Goal: Task Accomplishment & Management: Manage account settings

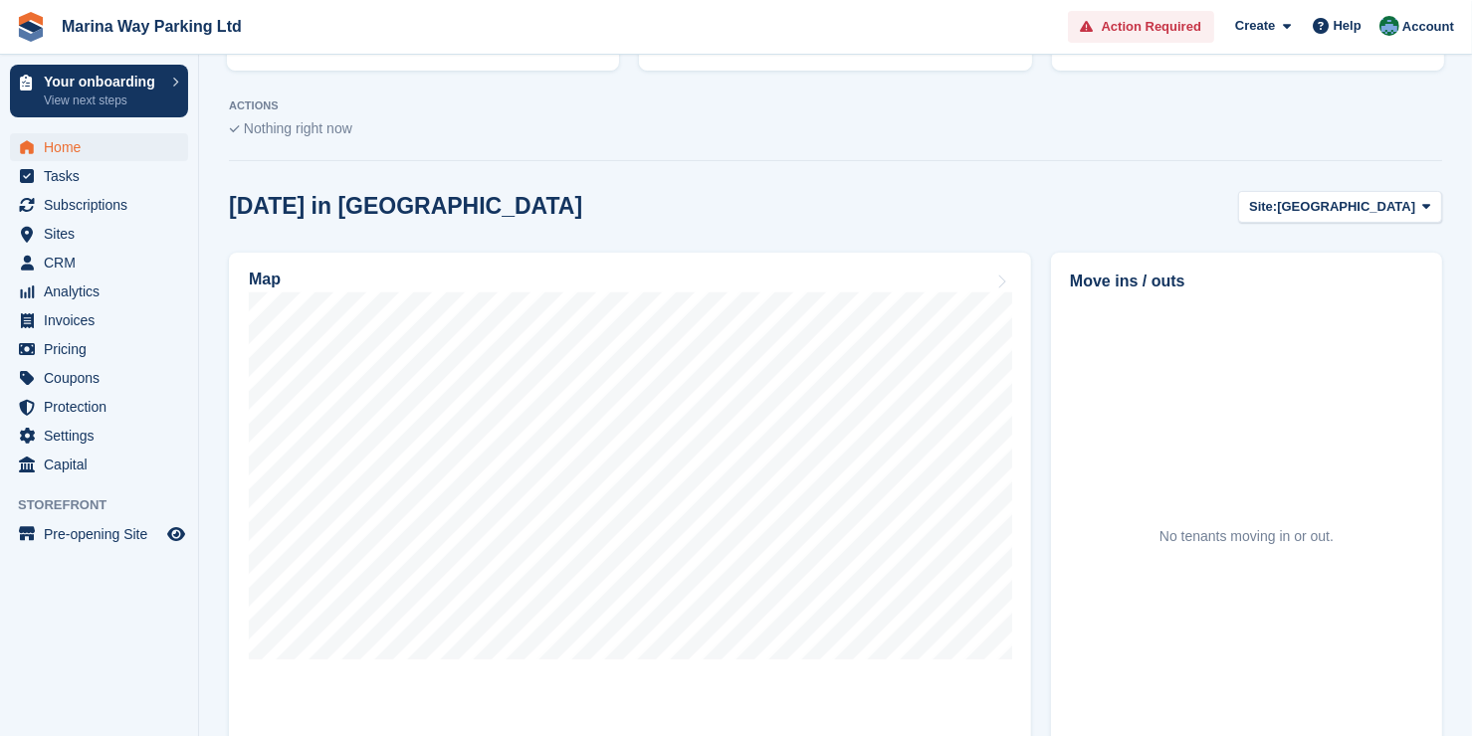
scroll to position [447, 0]
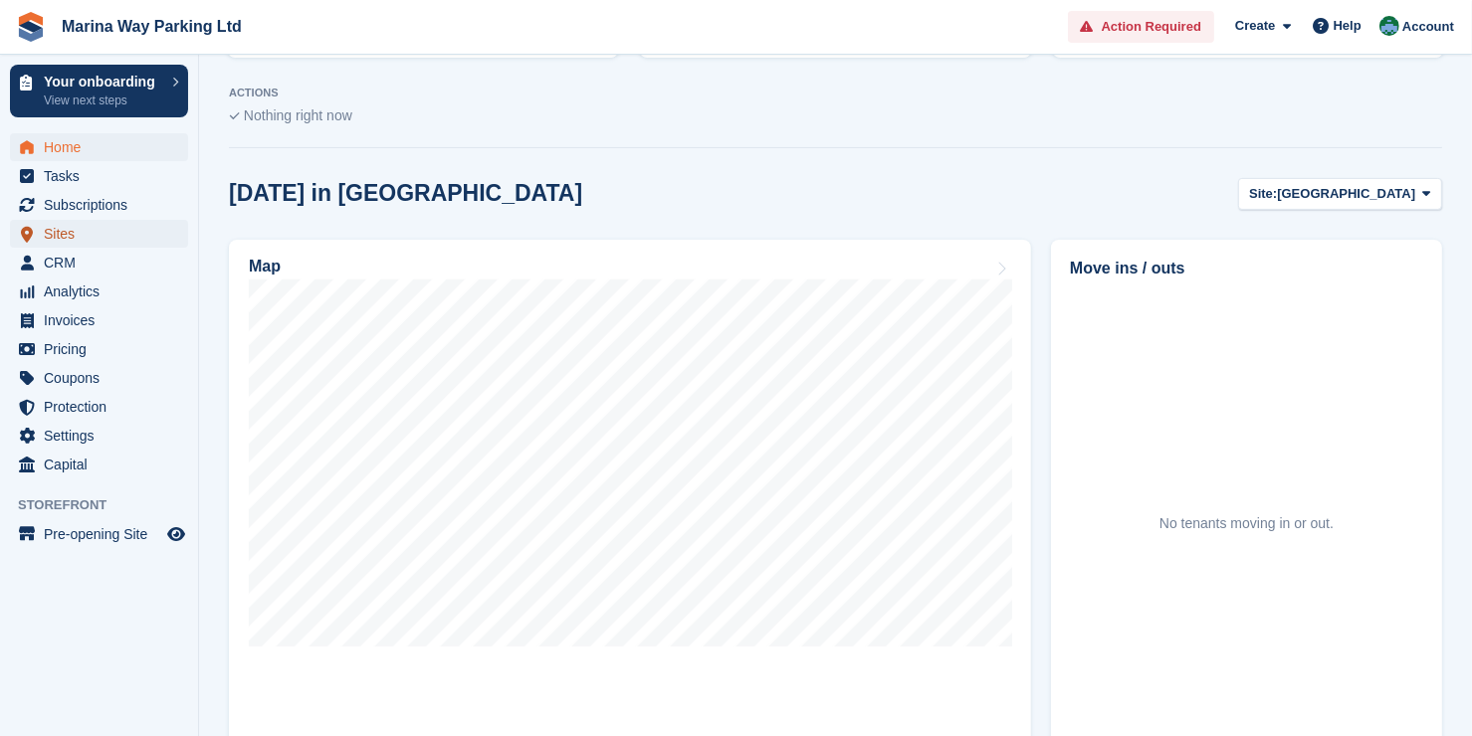
click at [81, 234] on span "Sites" at bounding box center [103, 234] width 119 height 28
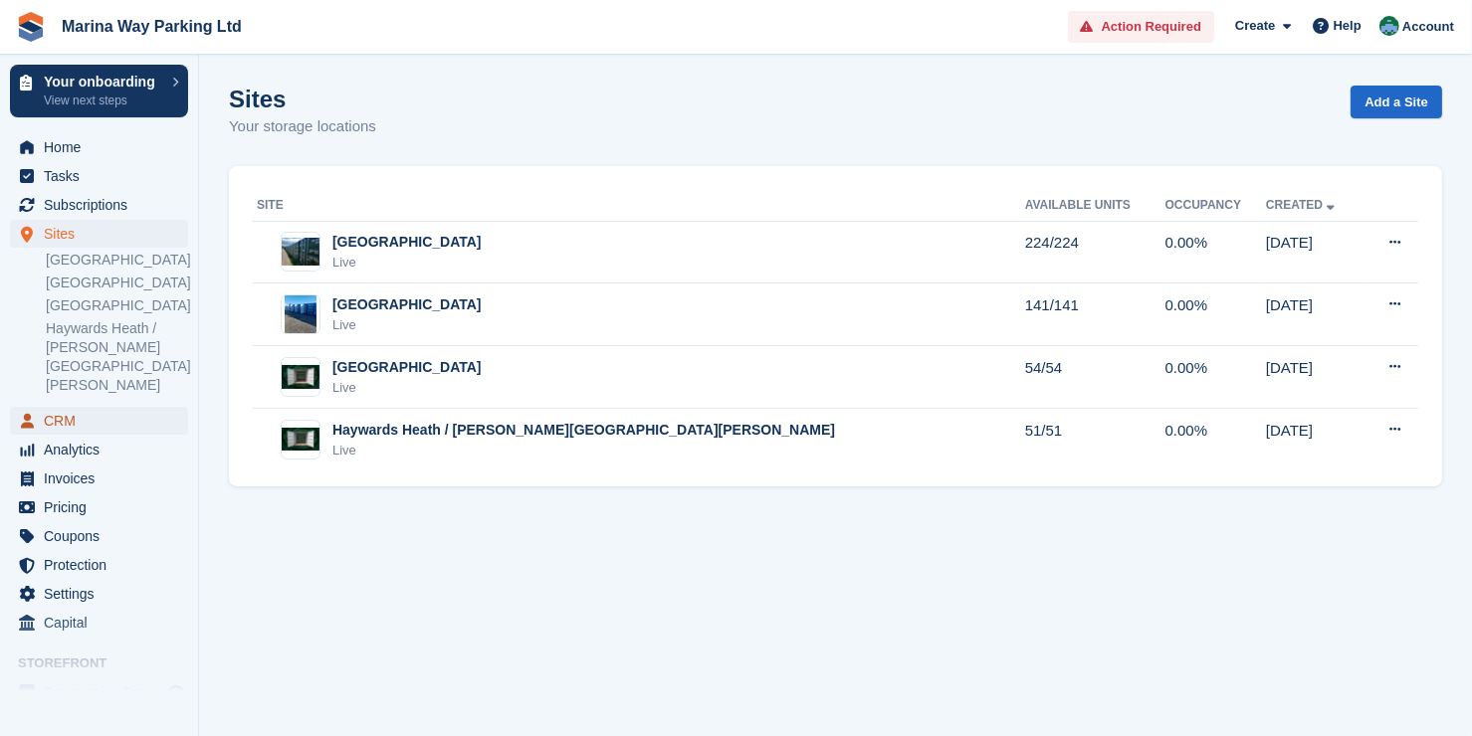
click at [71, 407] on span "CRM" at bounding box center [103, 421] width 119 height 28
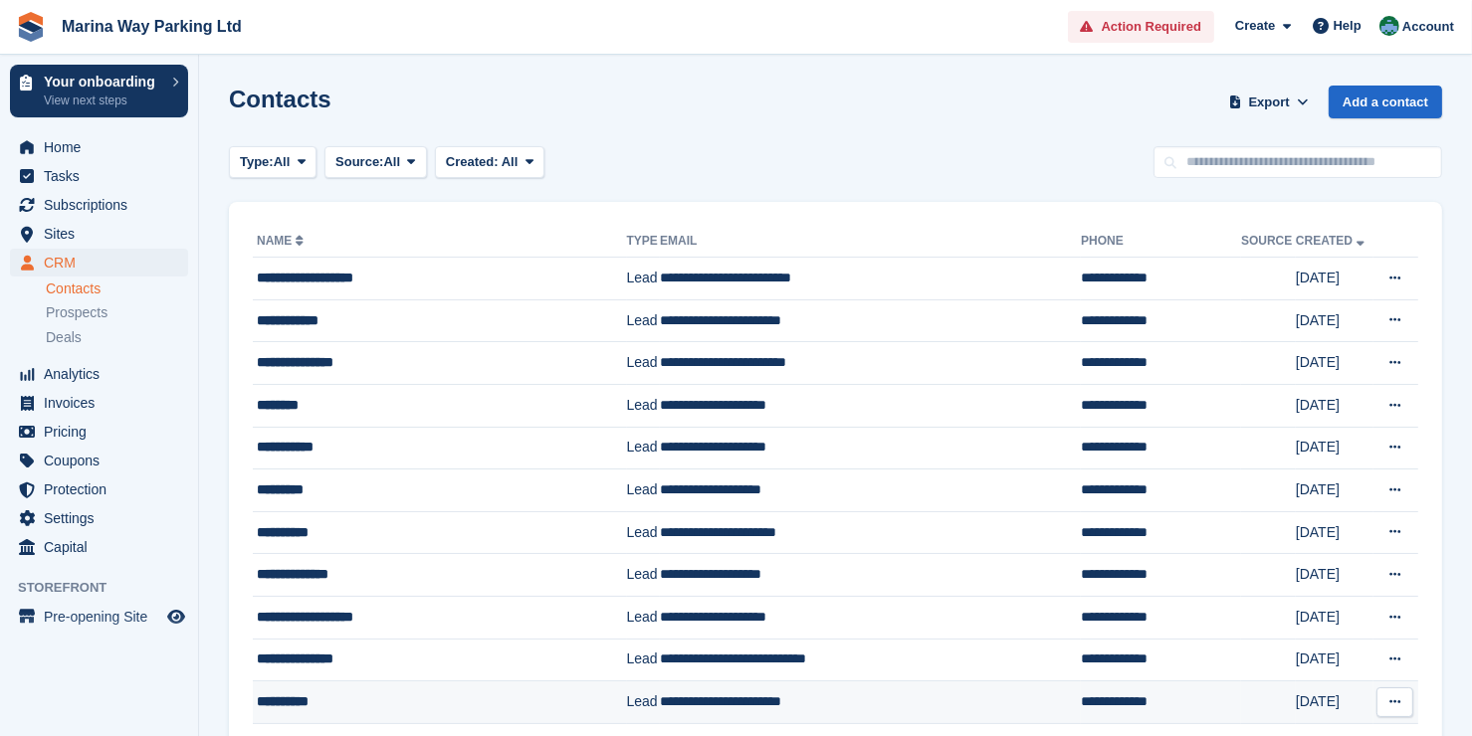
click at [699, 701] on td "**********" at bounding box center [870, 703] width 421 height 43
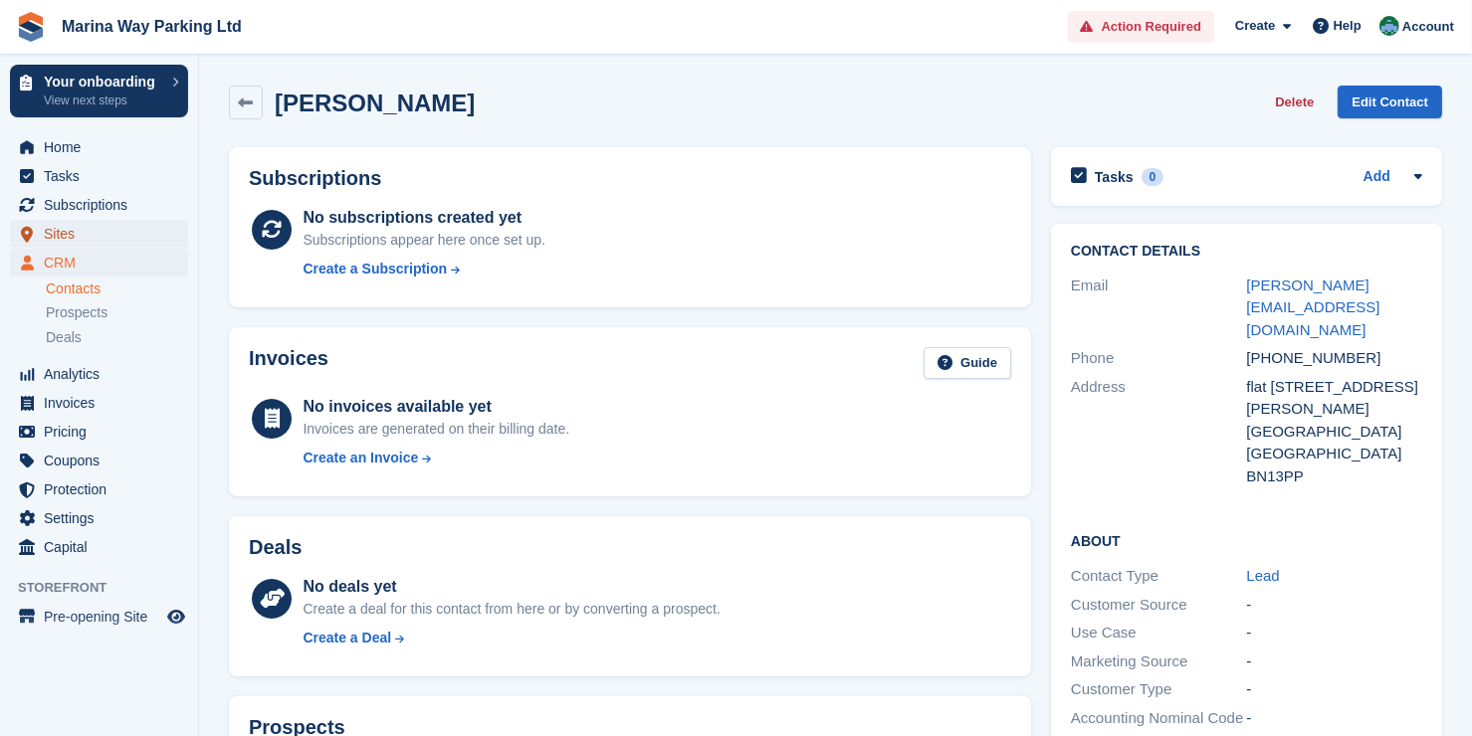
click at [76, 233] on span "Sites" at bounding box center [103, 234] width 119 height 28
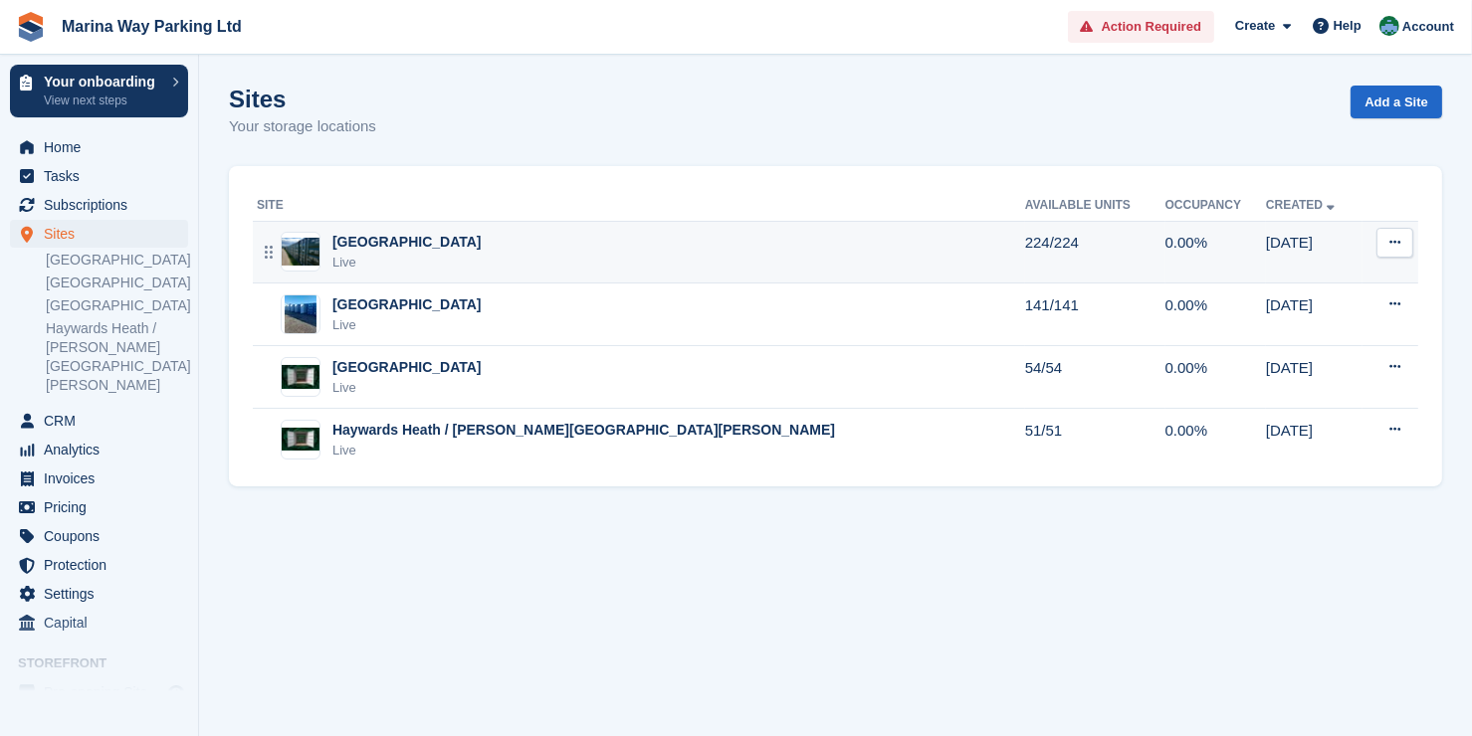
click at [343, 253] on div "Live" at bounding box center [406, 263] width 149 height 20
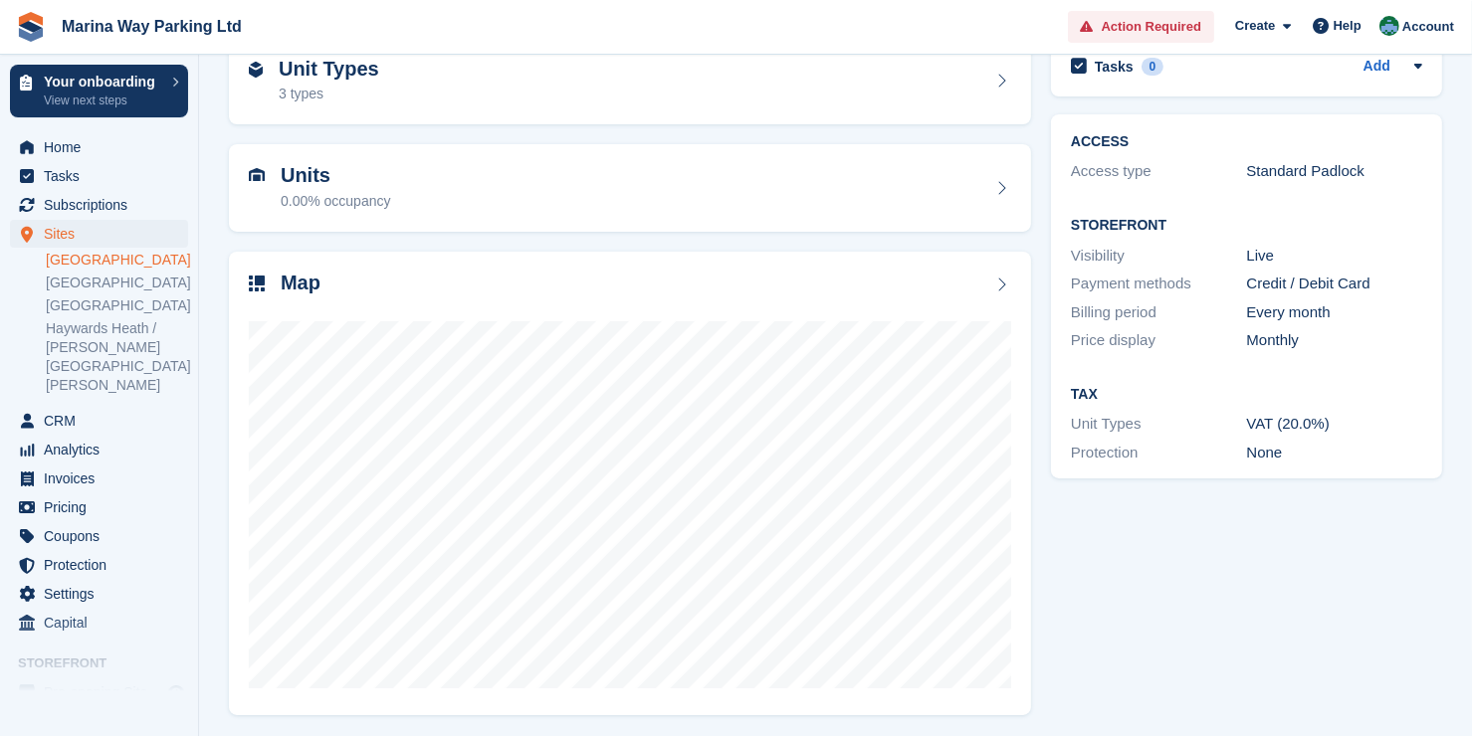
scroll to position [111, 0]
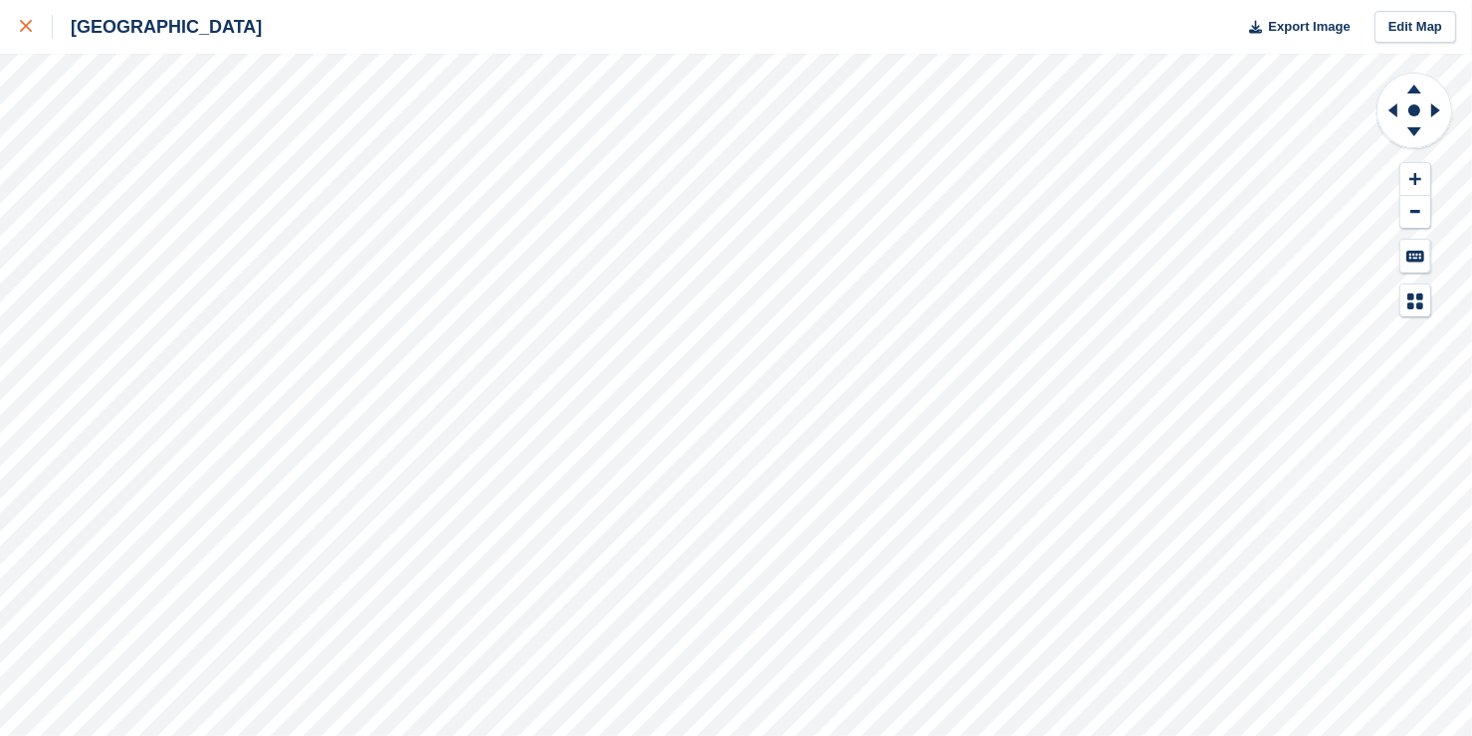
click at [41, 30] on div at bounding box center [36, 27] width 33 height 24
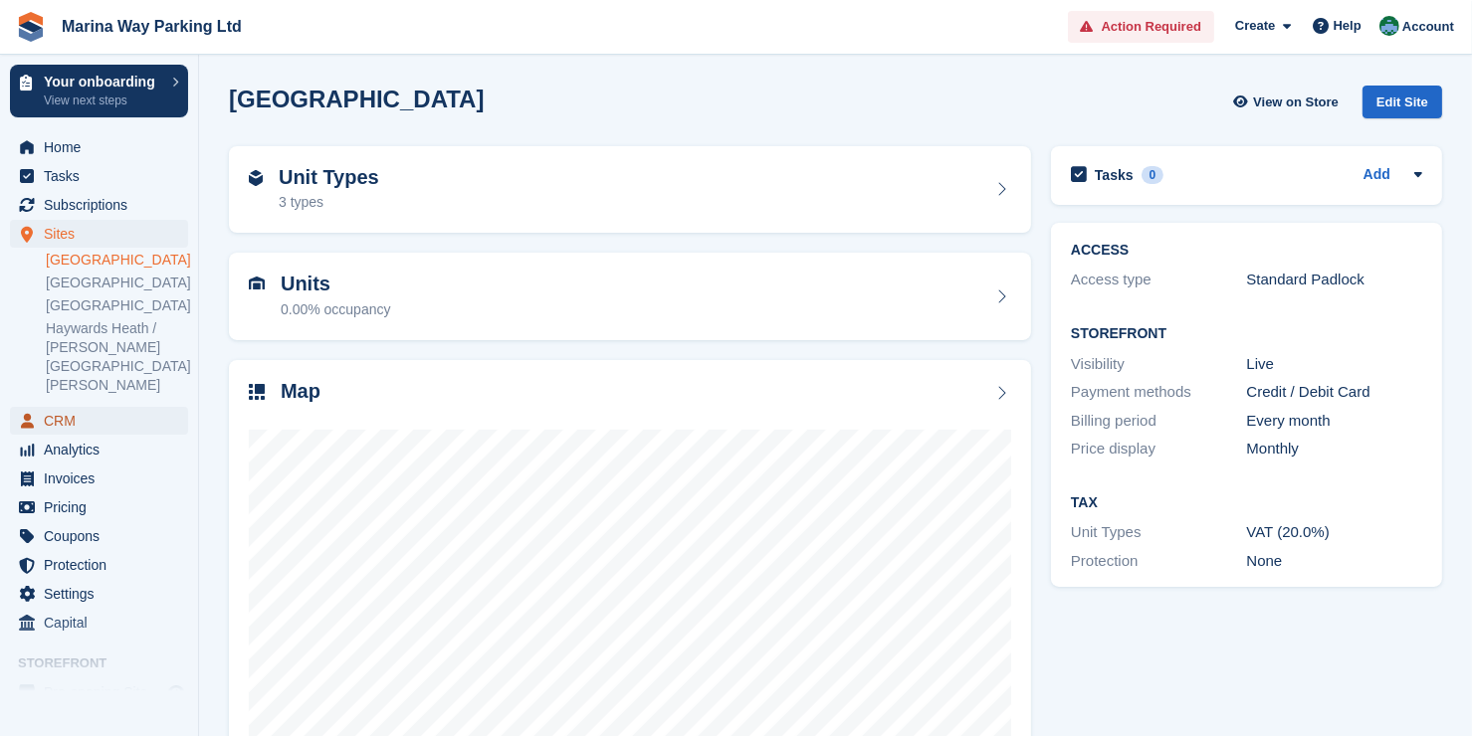
click at [69, 407] on span "CRM" at bounding box center [103, 421] width 119 height 28
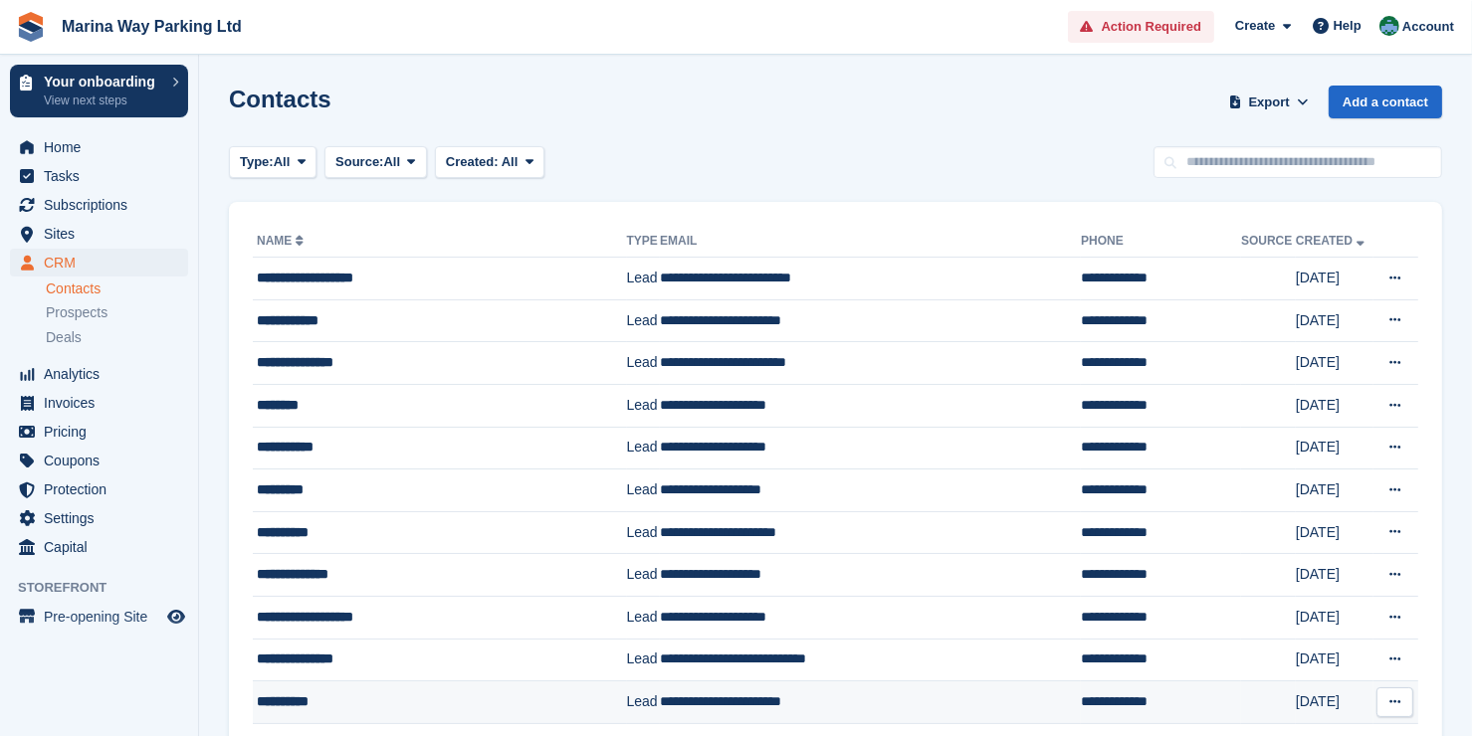
click at [686, 701] on td "**********" at bounding box center [870, 703] width 421 height 43
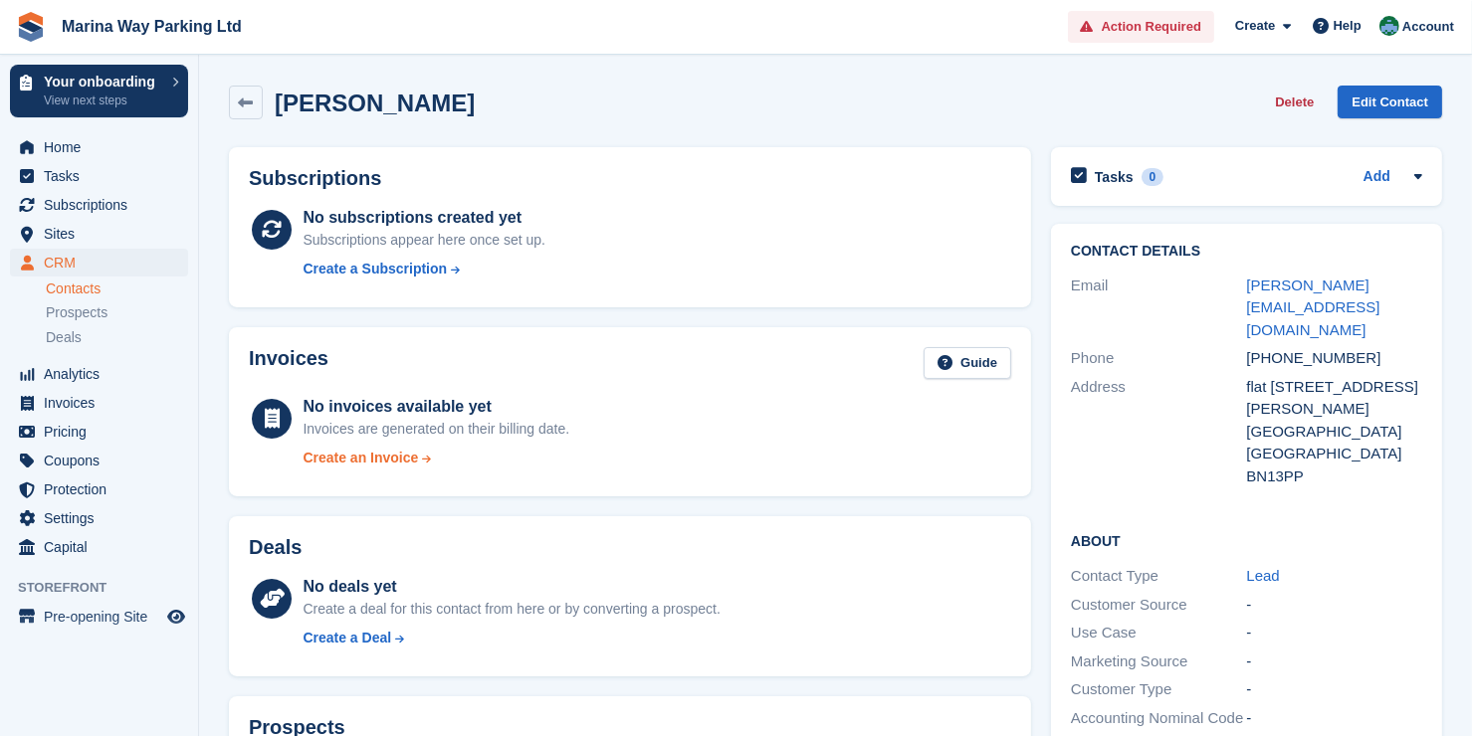
click at [362, 462] on div "Create an Invoice" at bounding box center [360, 458] width 115 height 21
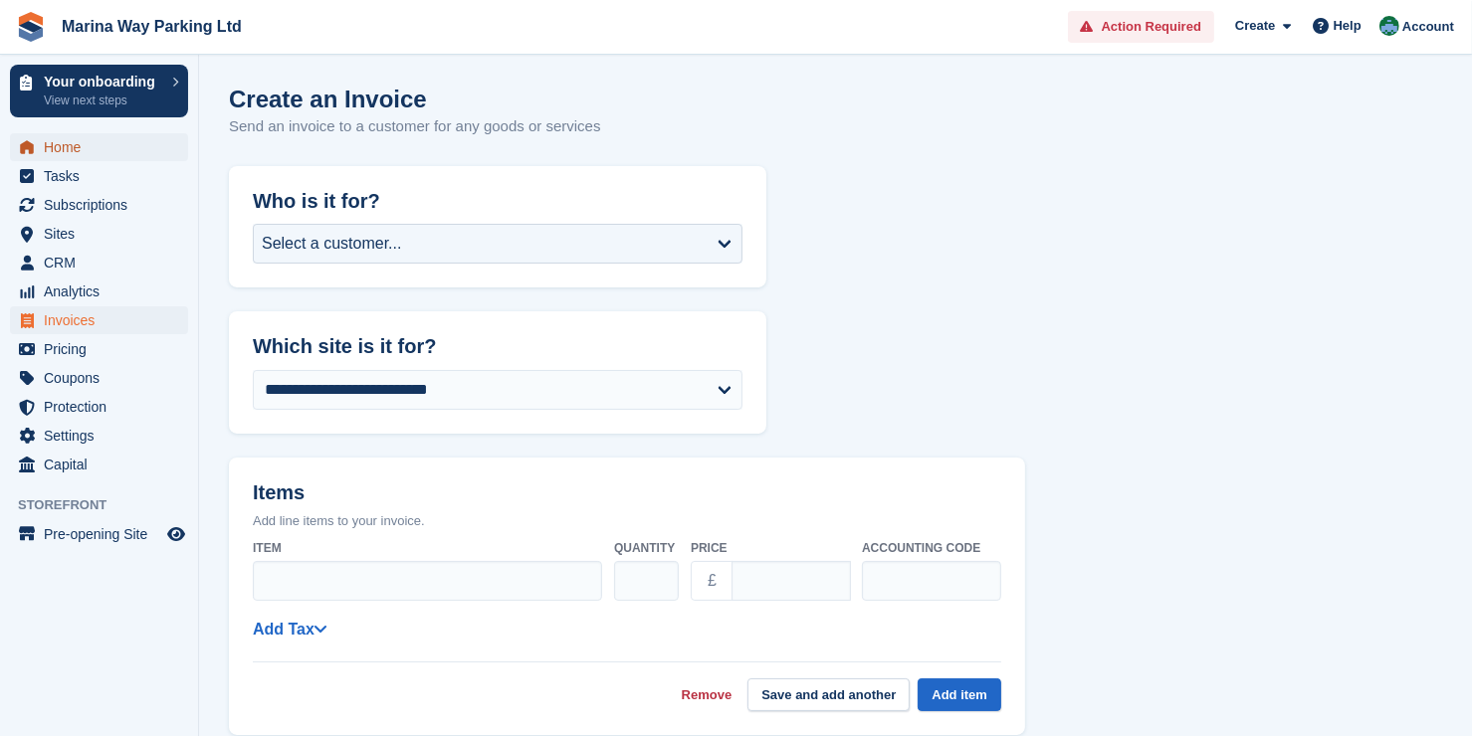
click at [72, 147] on span "Home" at bounding box center [103, 147] width 119 height 28
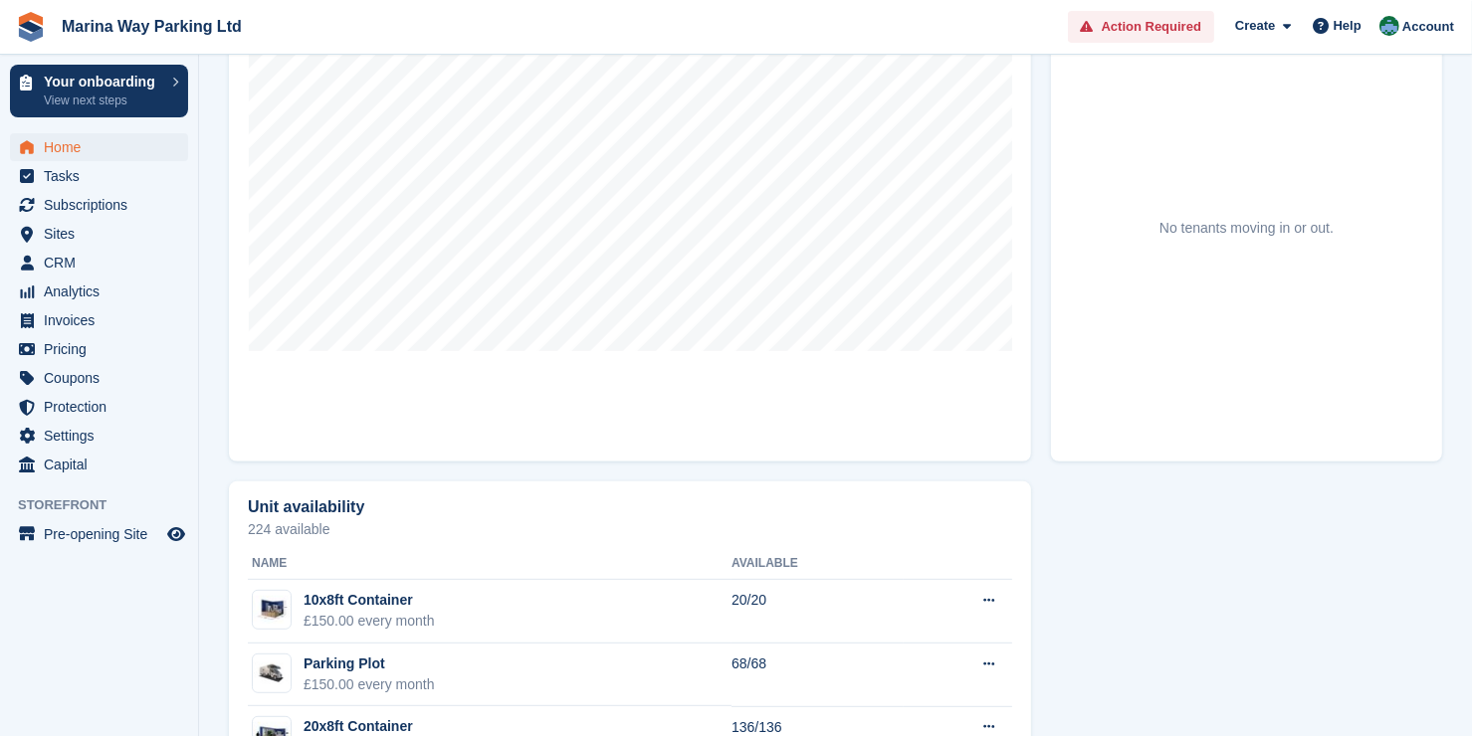
scroll to position [819, 0]
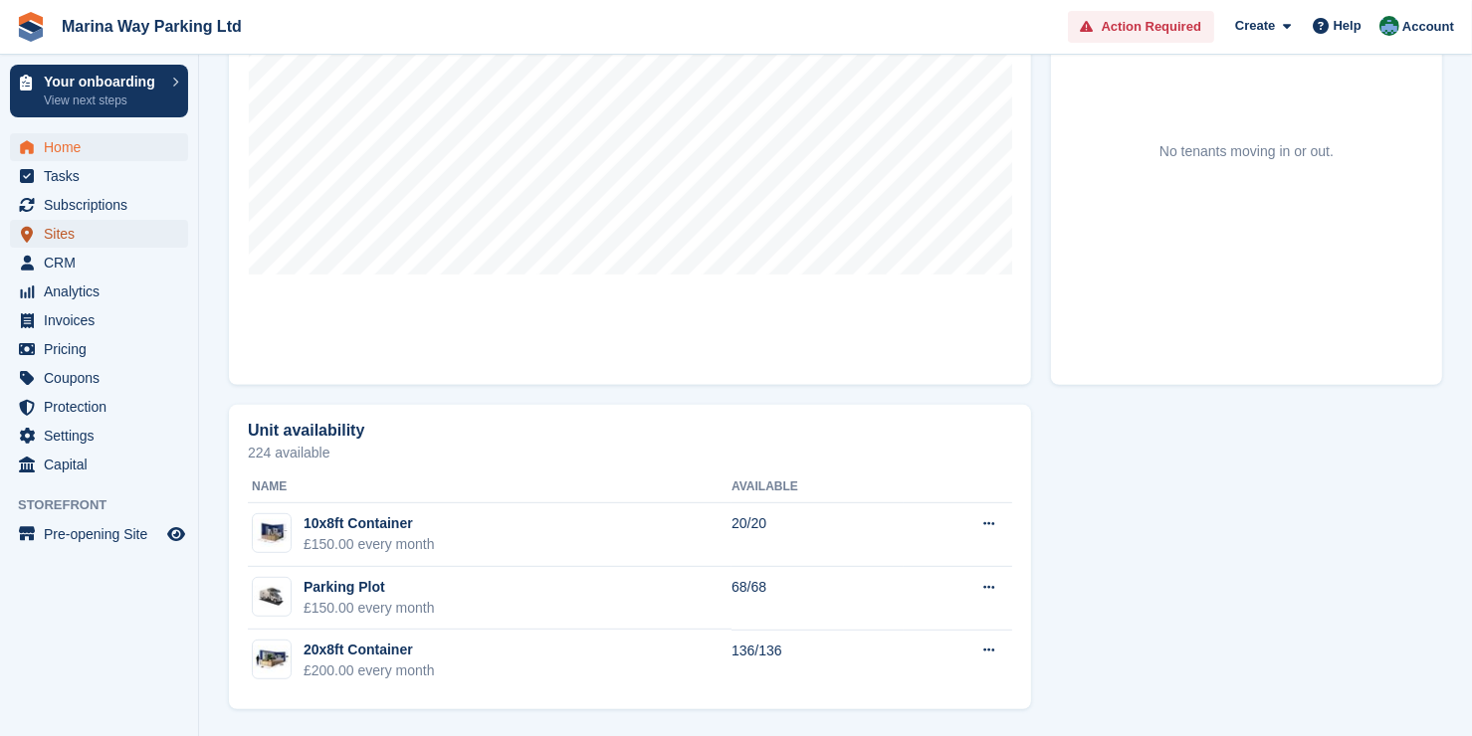
click at [79, 230] on span "Sites" at bounding box center [103, 234] width 119 height 28
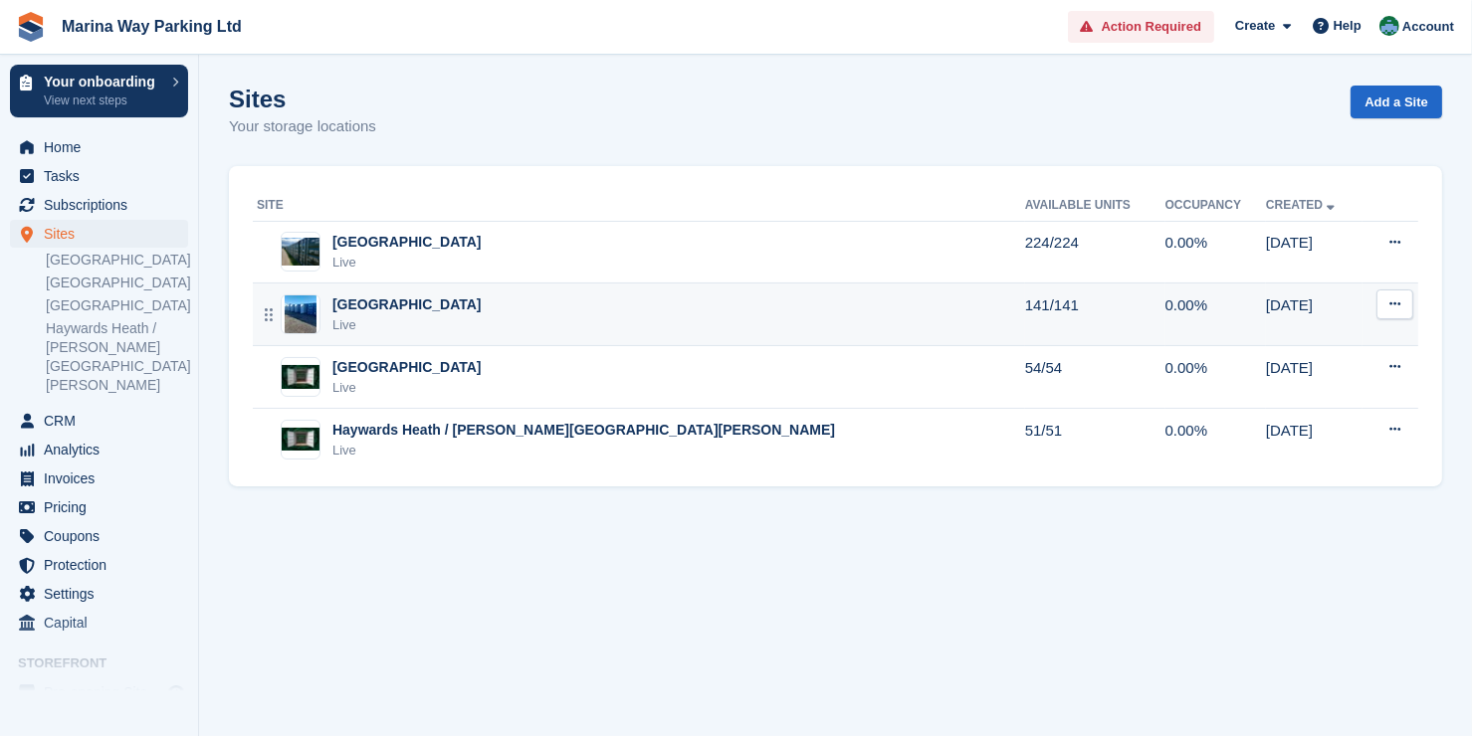
click at [366, 309] on div "[GEOGRAPHIC_DATA]" at bounding box center [406, 305] width 149 height 21
click at [306, 310] on img at bounding box center [301, 315] width 32 height 40
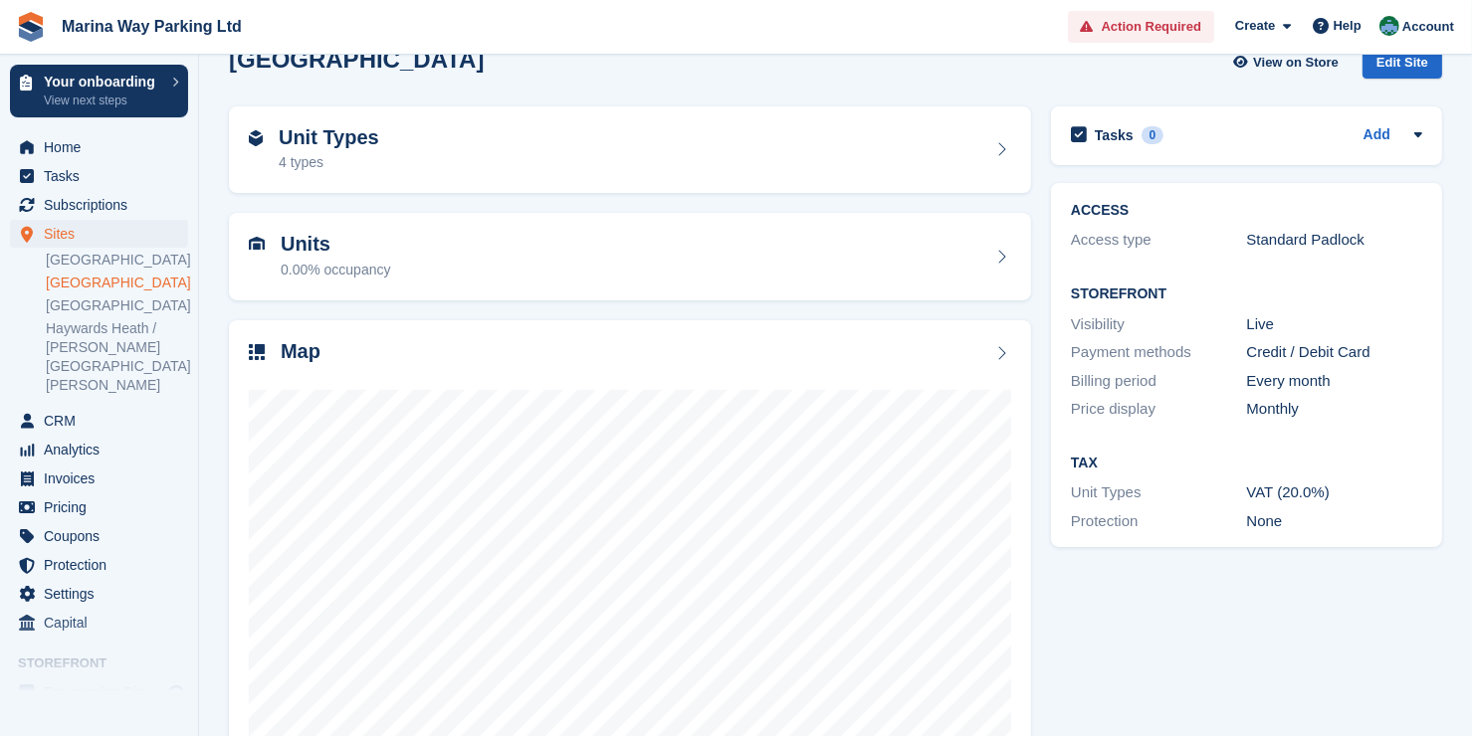
scroll to position [111, 0]
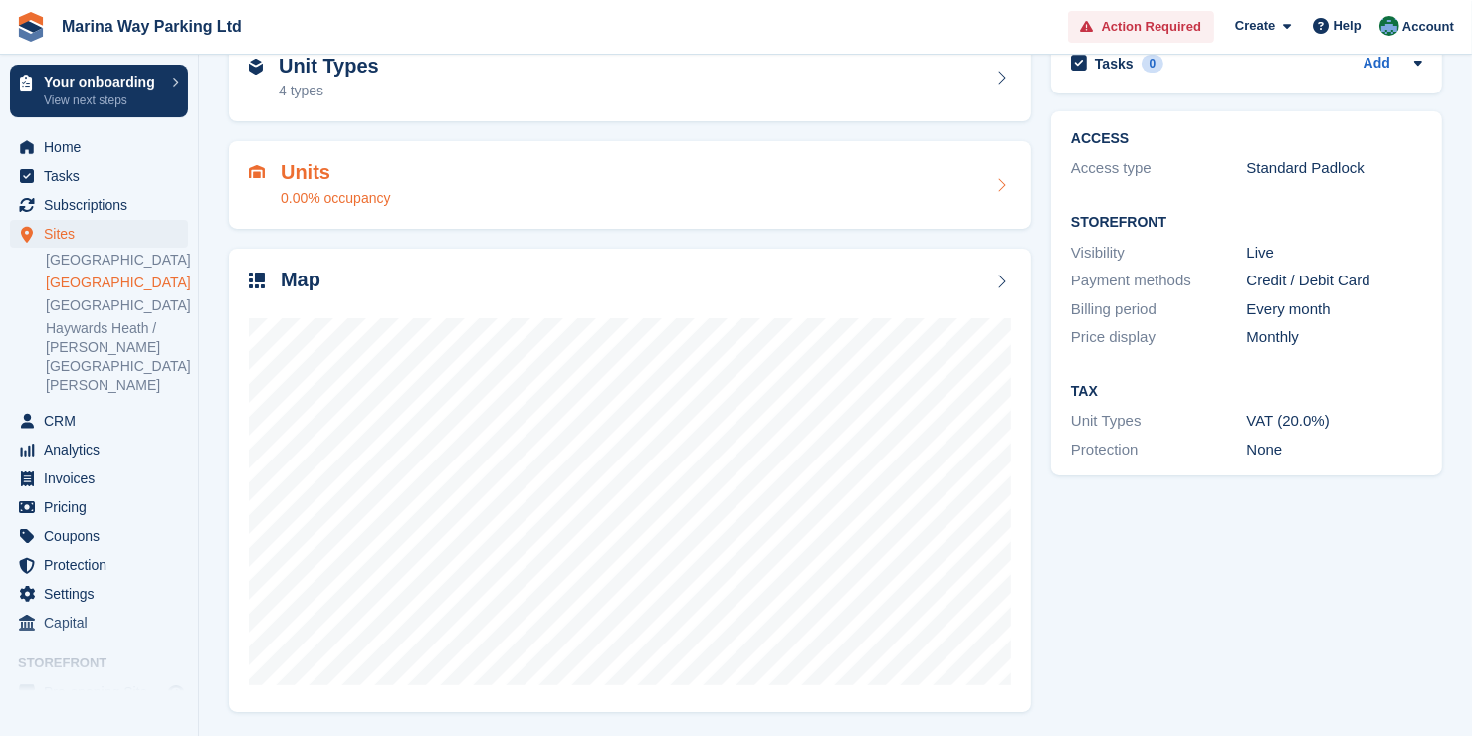
click at [1001, 183] on icon at bounding box center [1001, 185] width 20 height 16
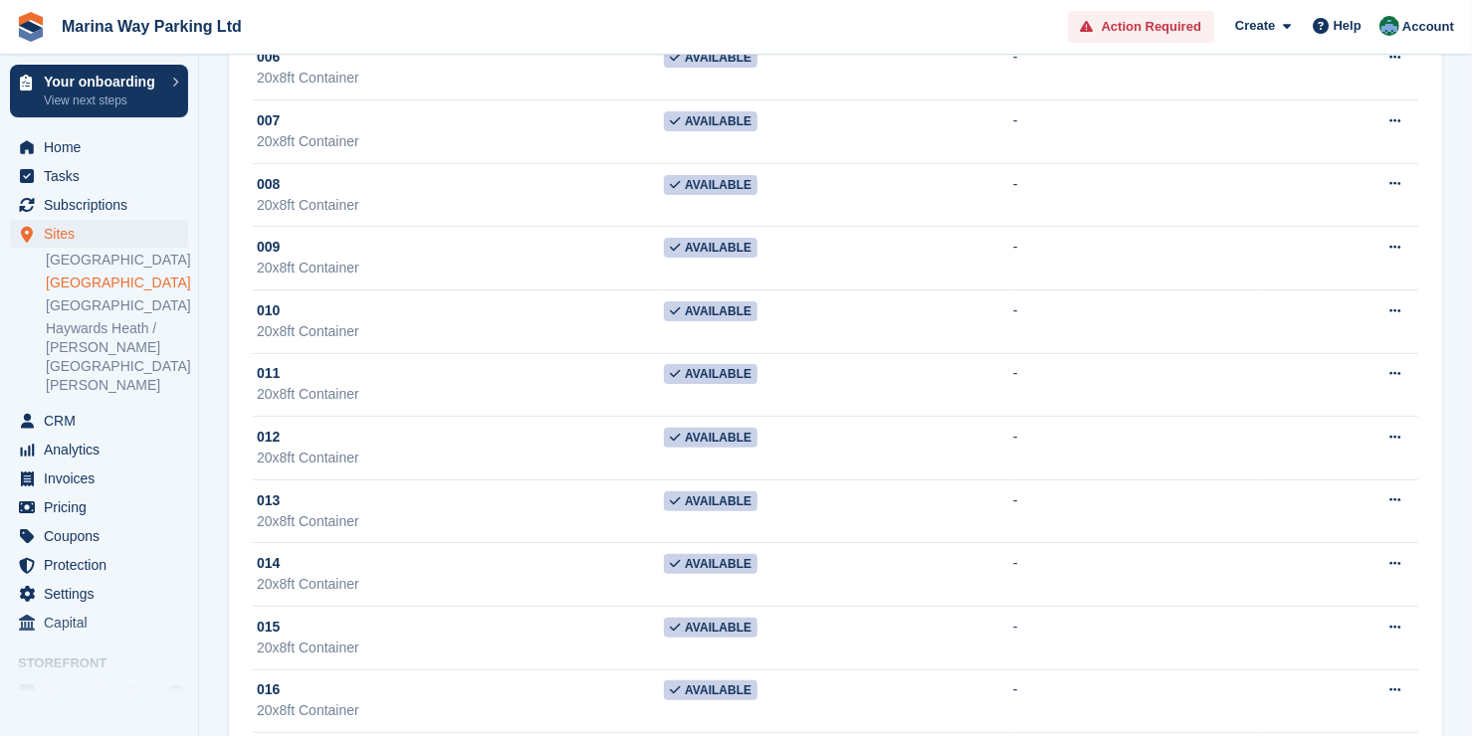
scroll to position [703, 0]
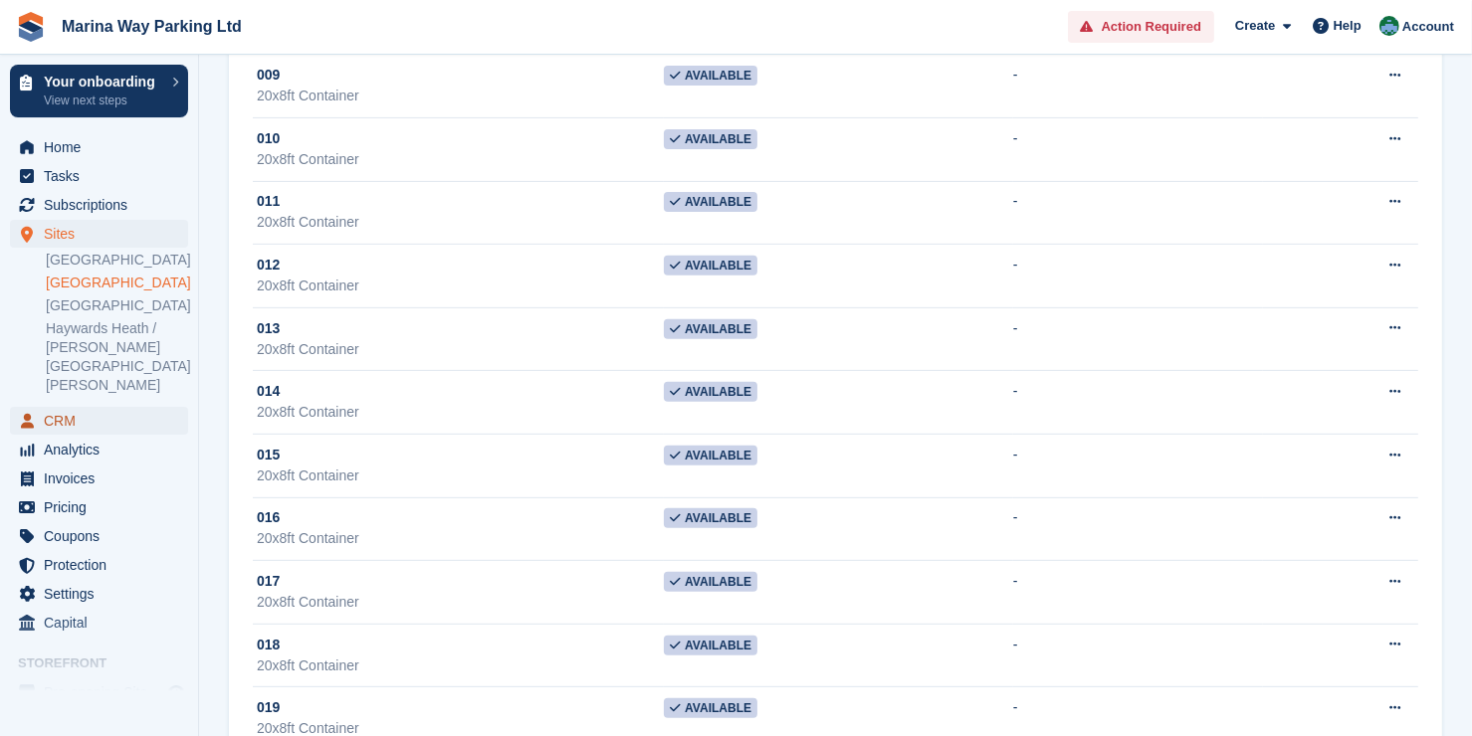
click at [64, 407] on span "CRM" at bounding box center [103, 421] width 119 height 28
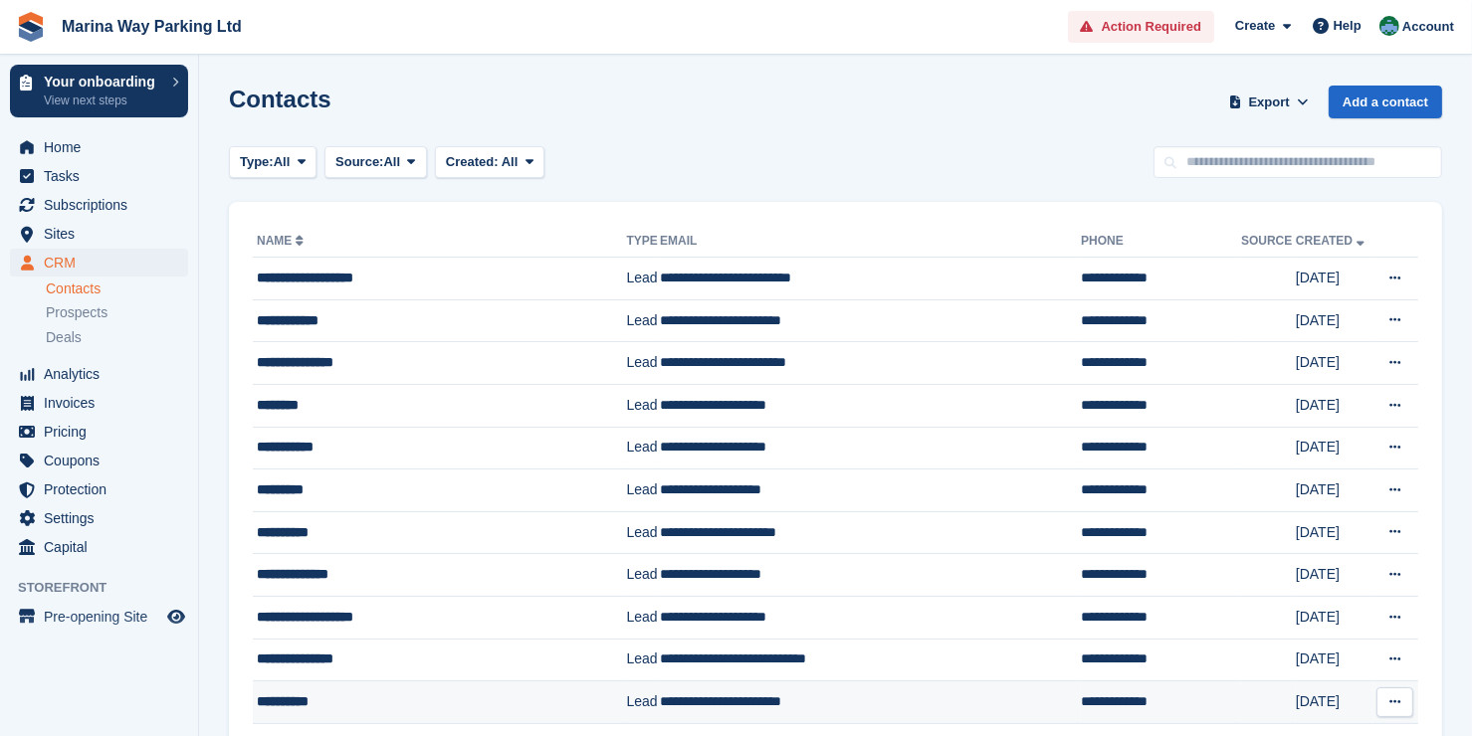
click at [669, 694] on td "**********" at bounding box center [870, 703] width 421 height 43
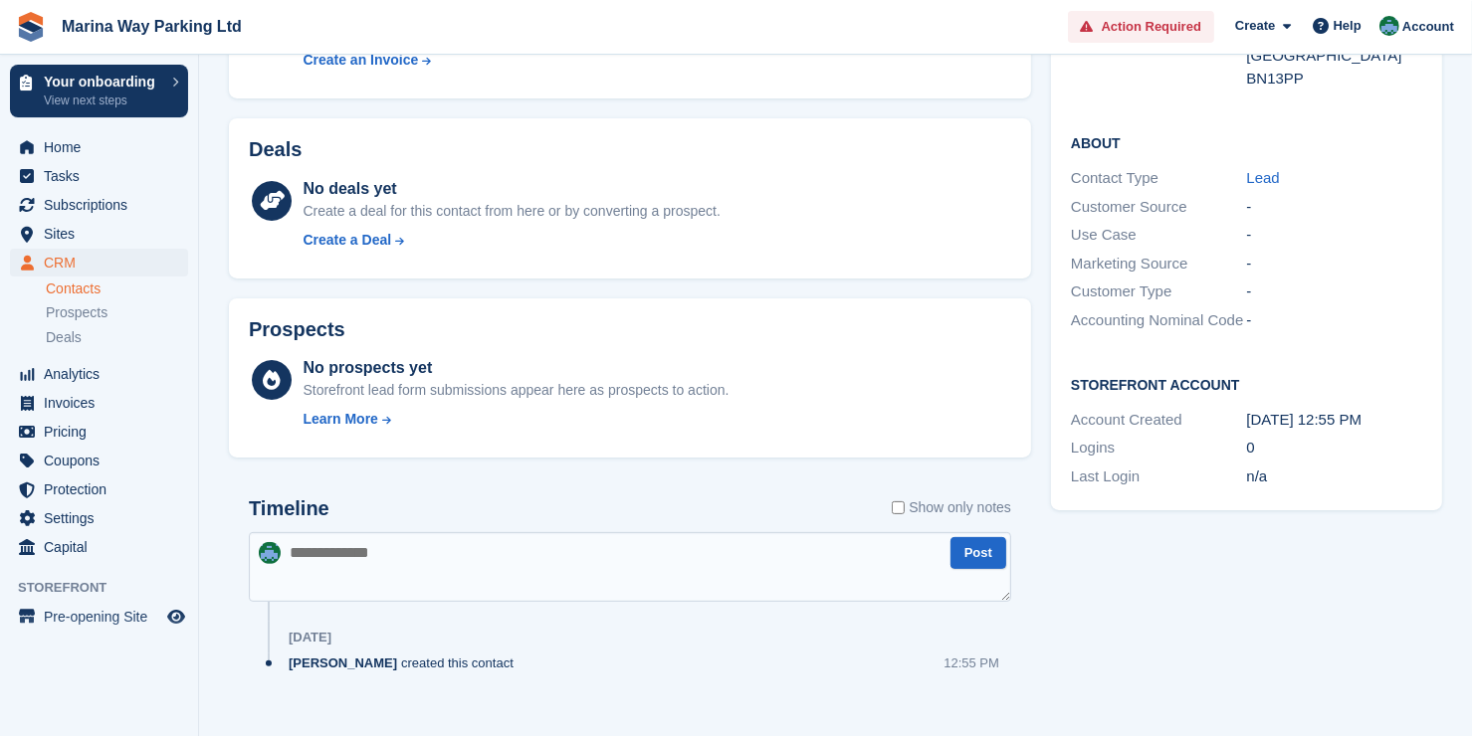
scroll to position [421, 0]
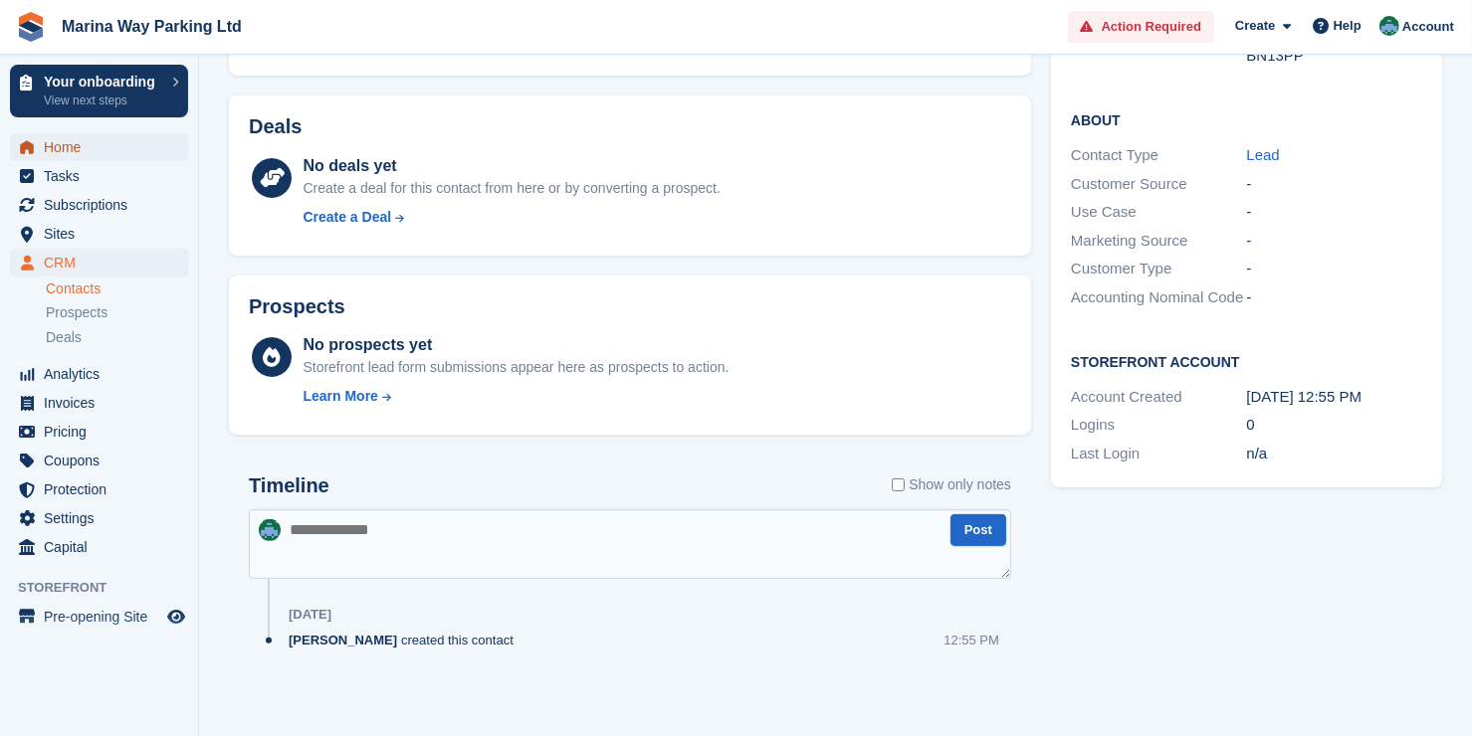
click at [87, 146] on span "Home" at bounding box center [103, 147] width 119 height 28
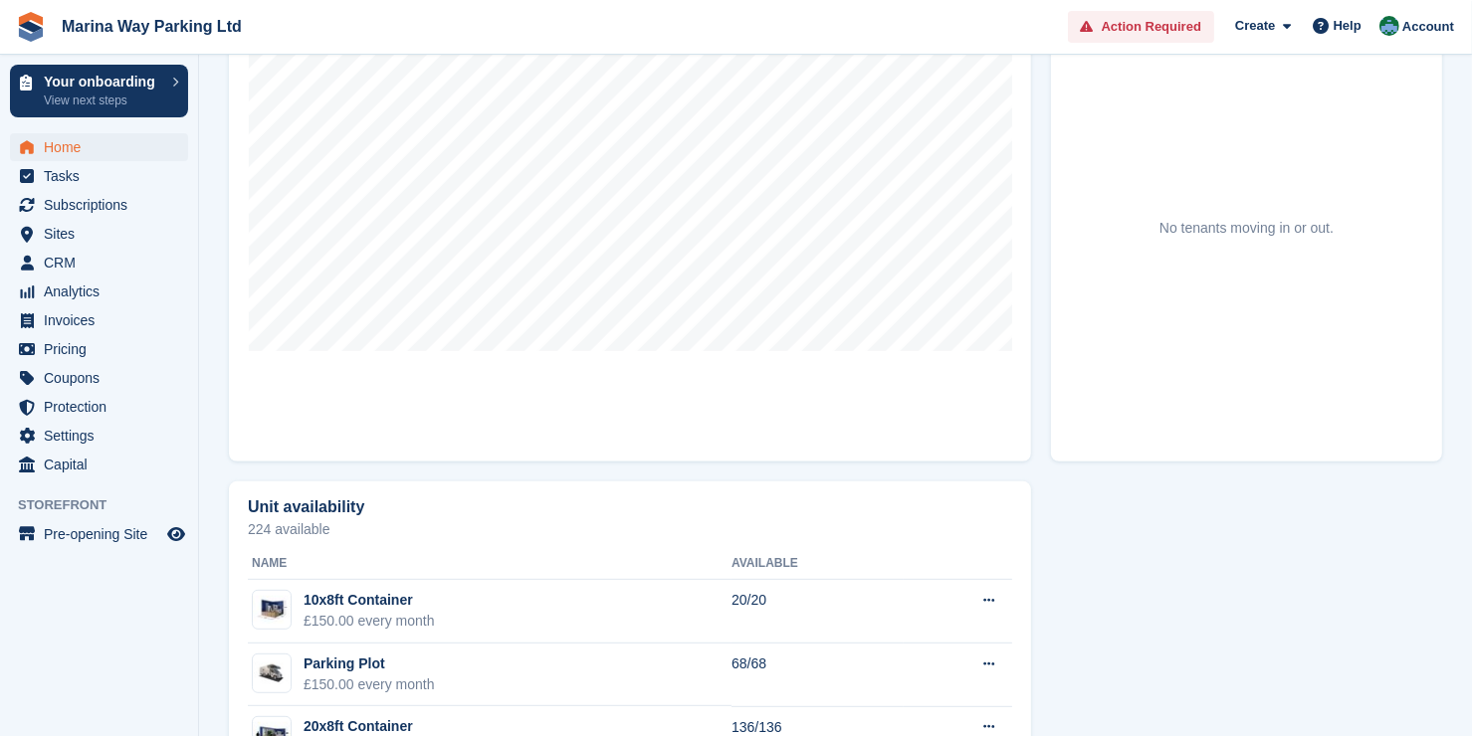
scroll to position [819, 0]
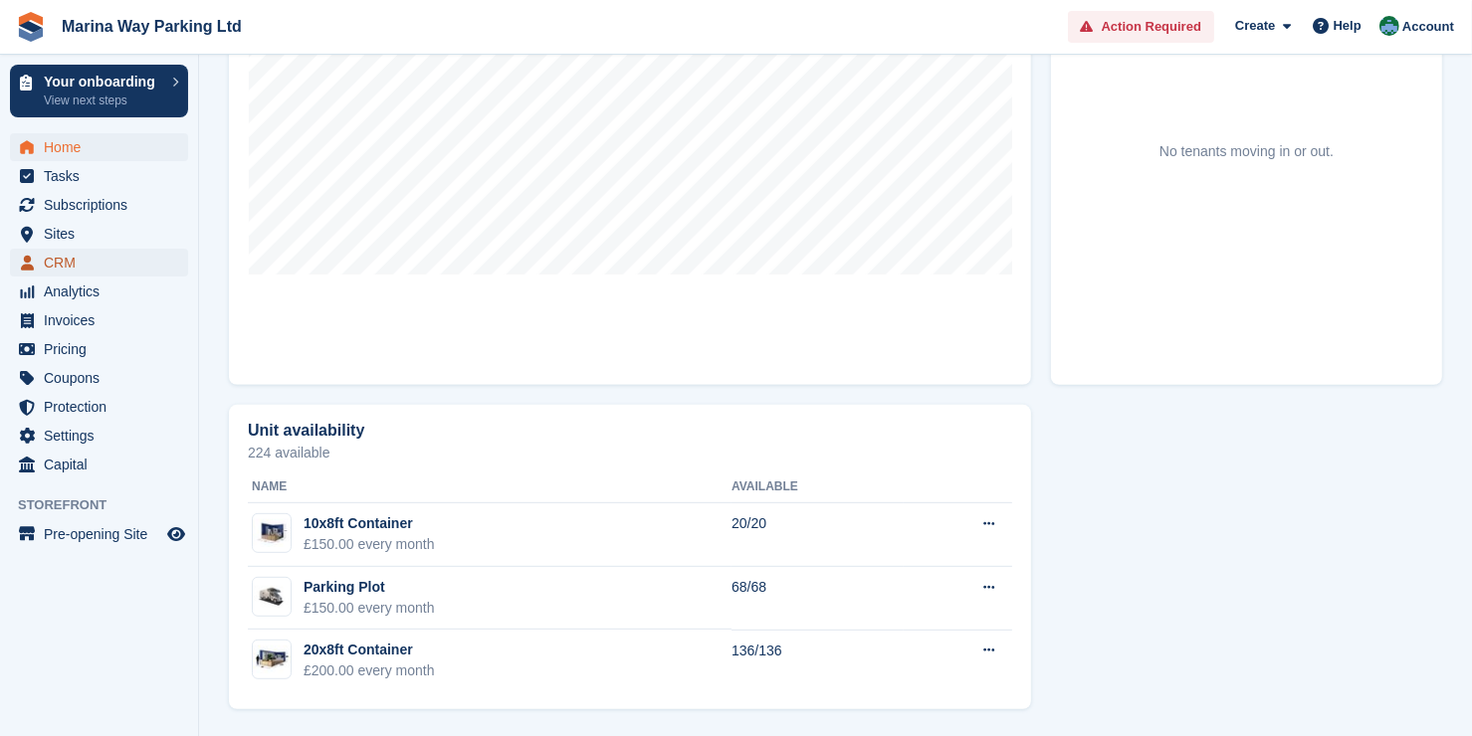
click at [100, 263] on span "CRM" at bounding box center [103, 263] width 119 height 28
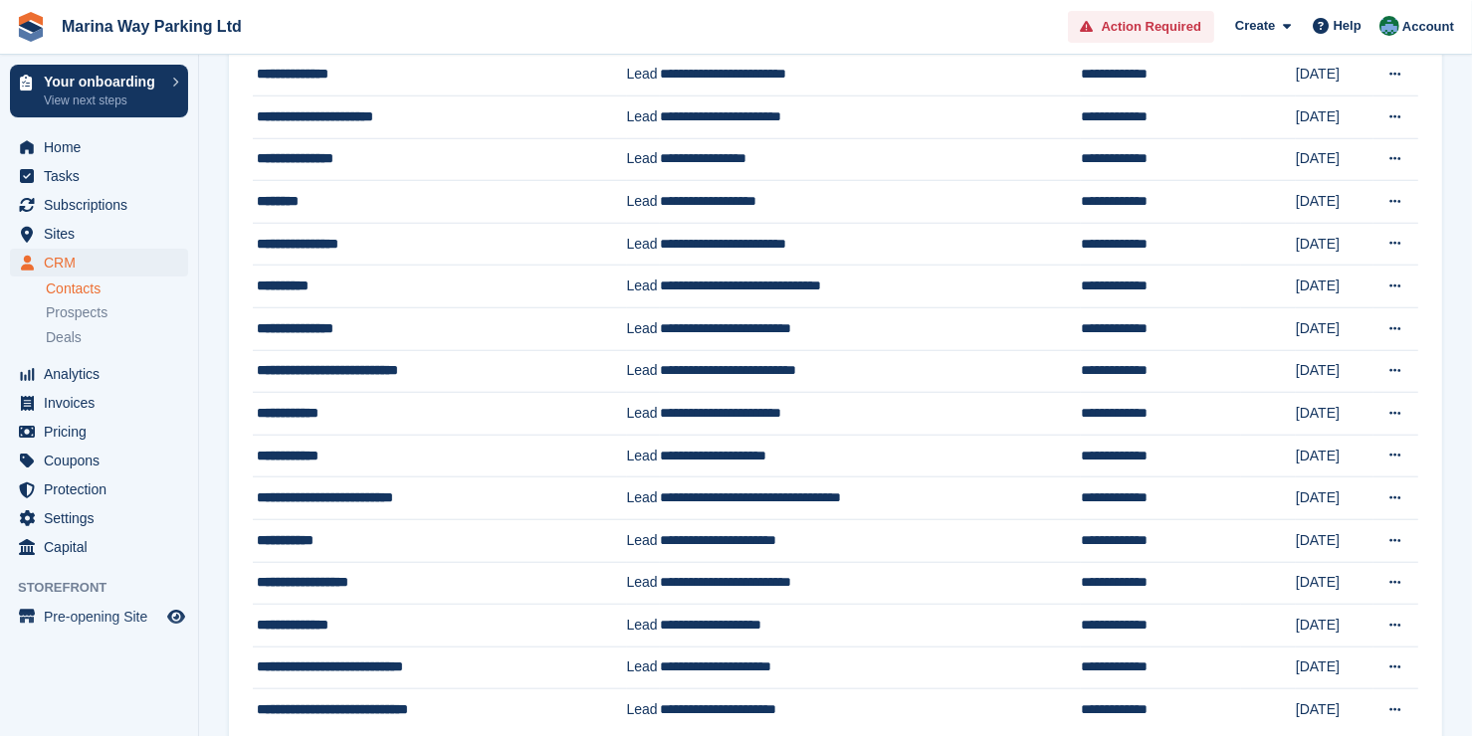
scroll to position [1730, 0]
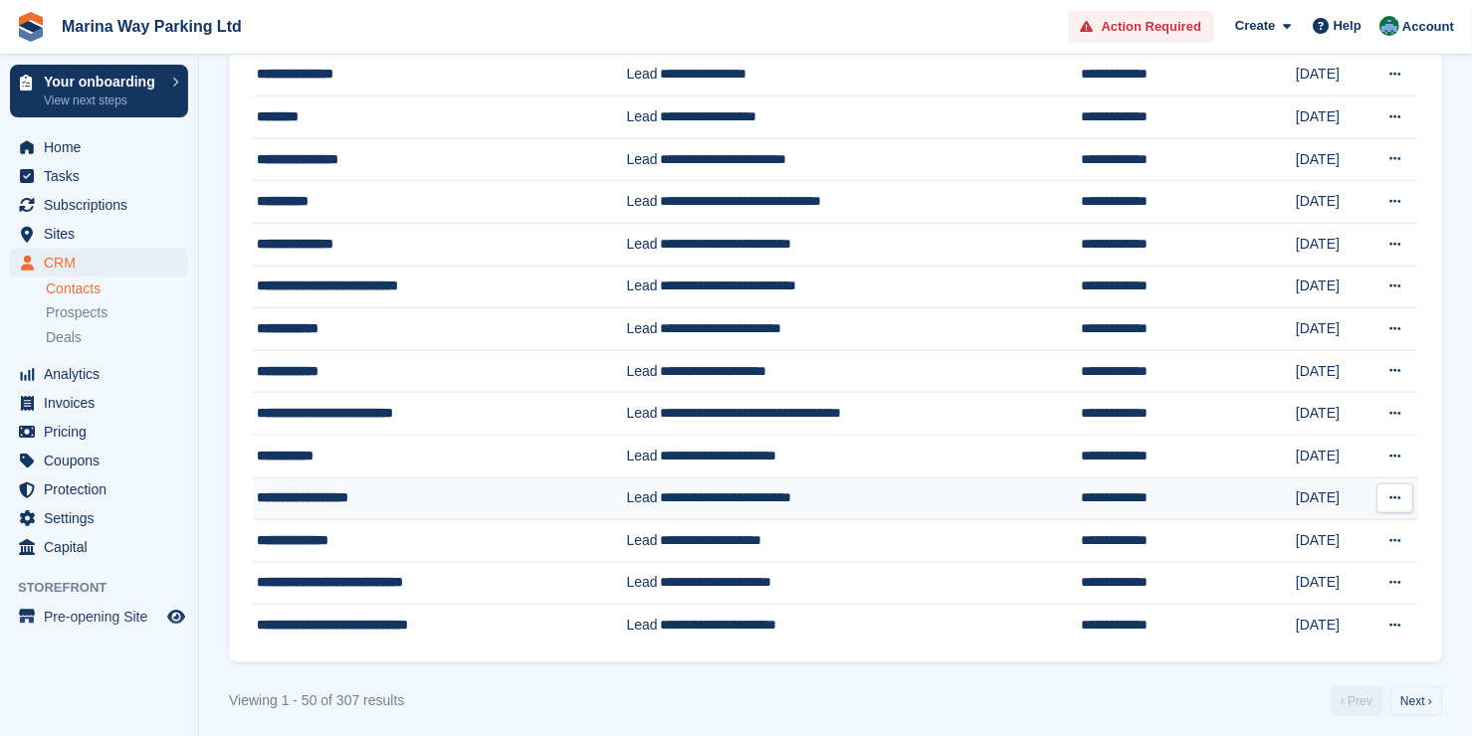
click at [1392, 492] on icon at bounding box center [1394, 498] width 11 height 13
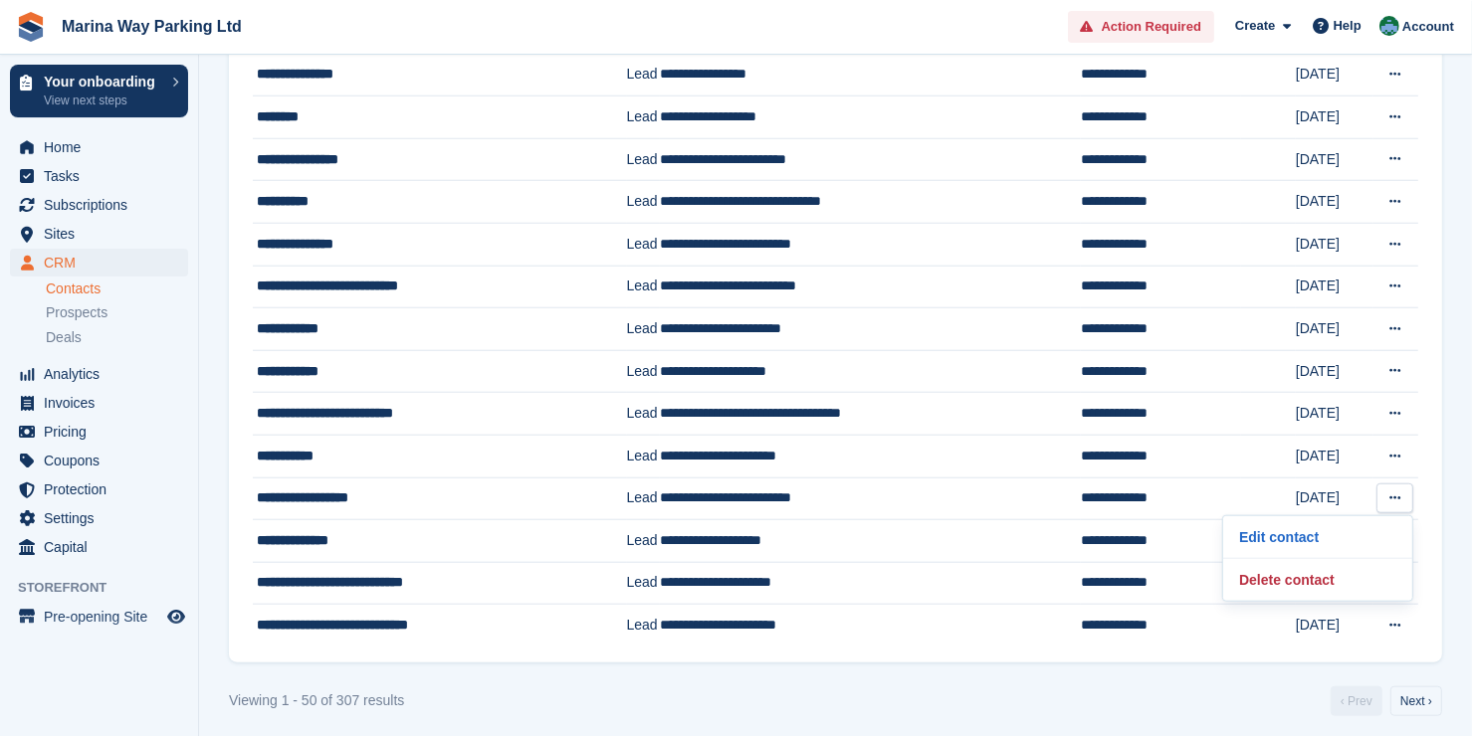
click at [1040, 701] on div "Viewing 1 - 50 of 307 results ‹ Prev Next ›" at bounding box center [835, 702] width 1213 height 30
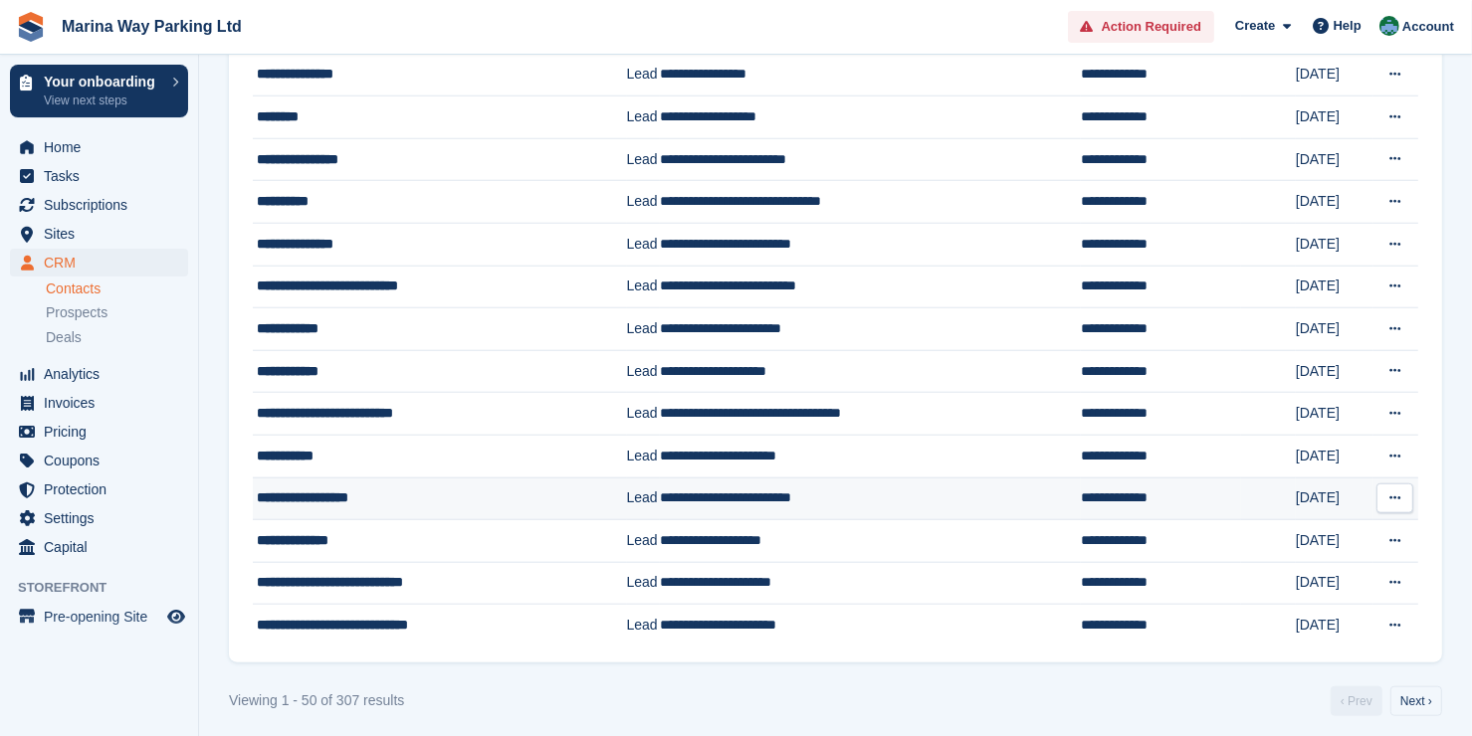
click at [426, 488] on div "**********" at bounding box center [429, 498] width 345 height 21
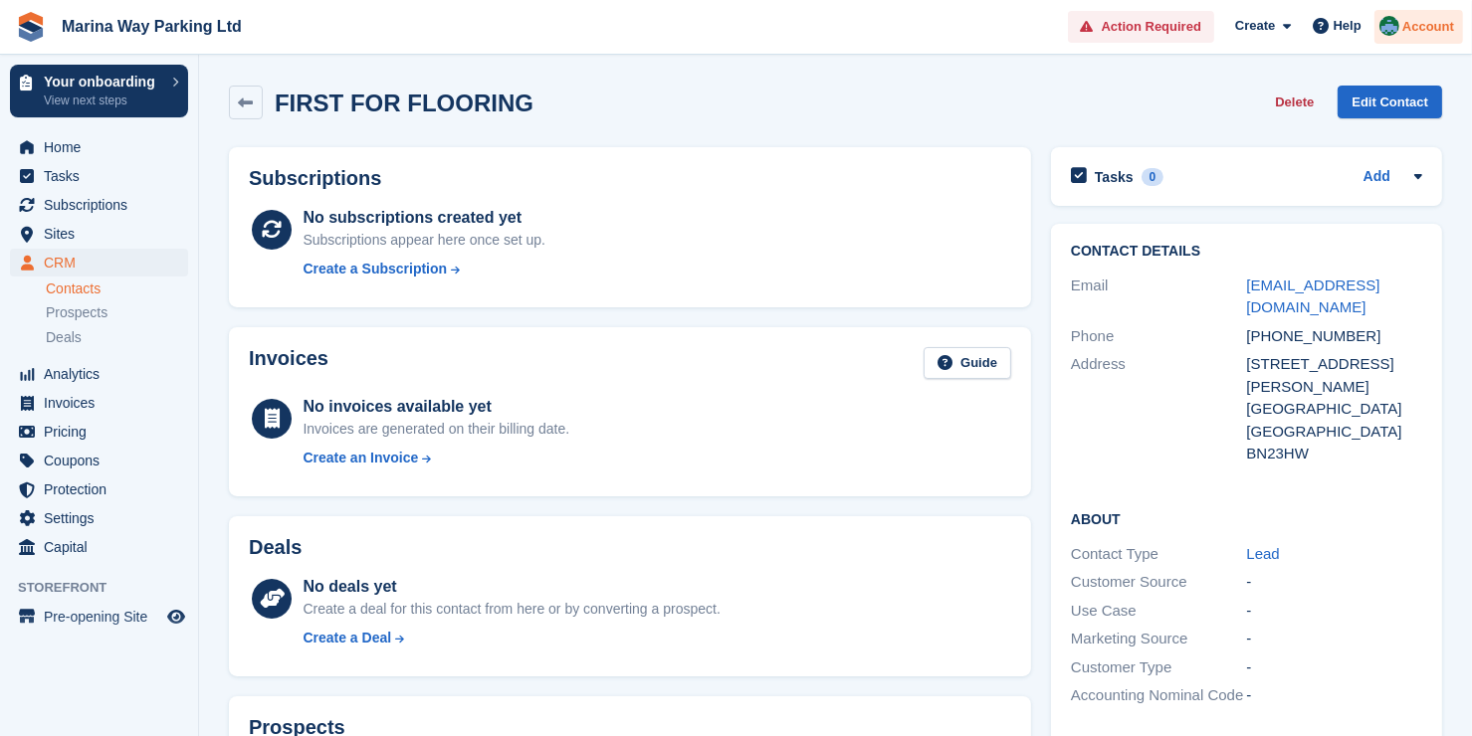
click at [1425, 37] on div "Account" at bounding box center [1418, 27] width 89 height 35
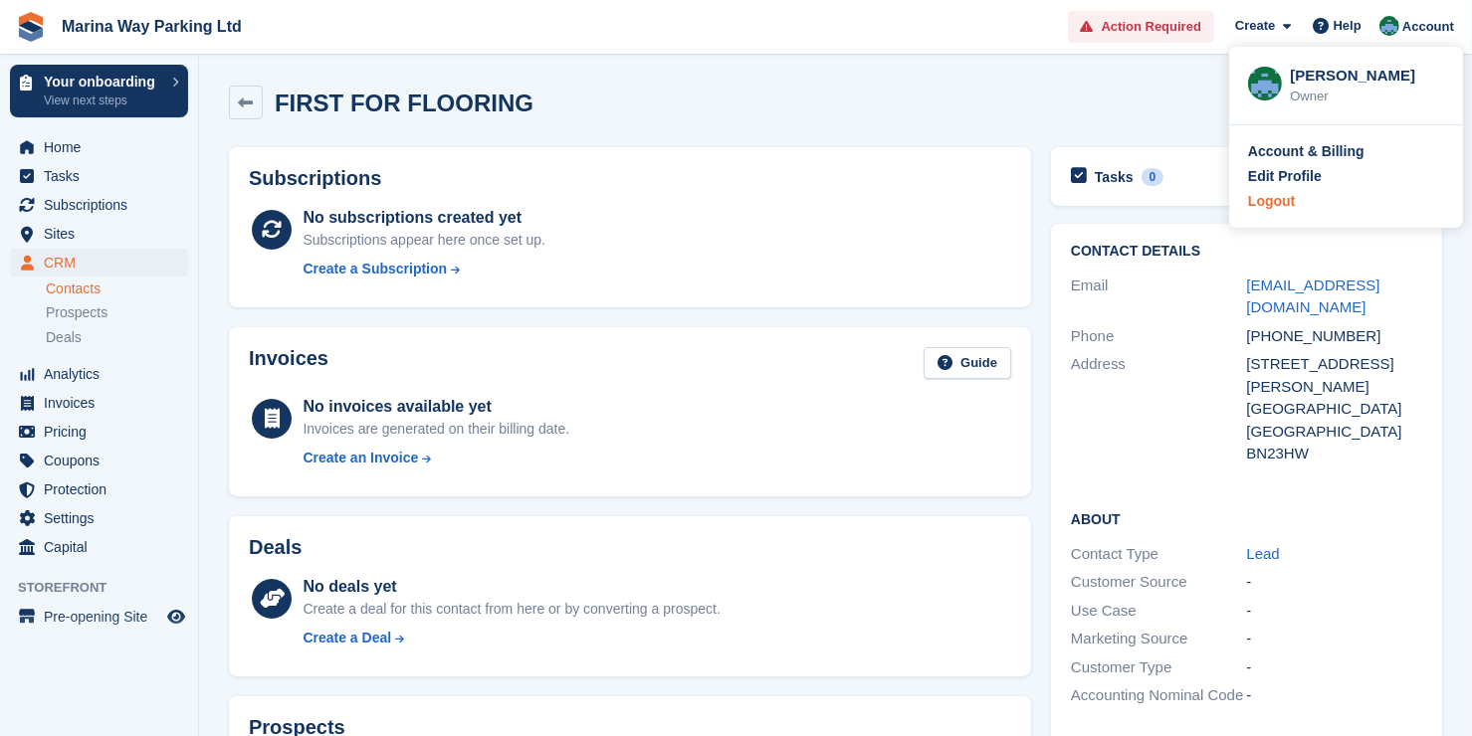
click at [1273, 200] on div "Logout" at bounding box center [1271, 201] width 47 height 21
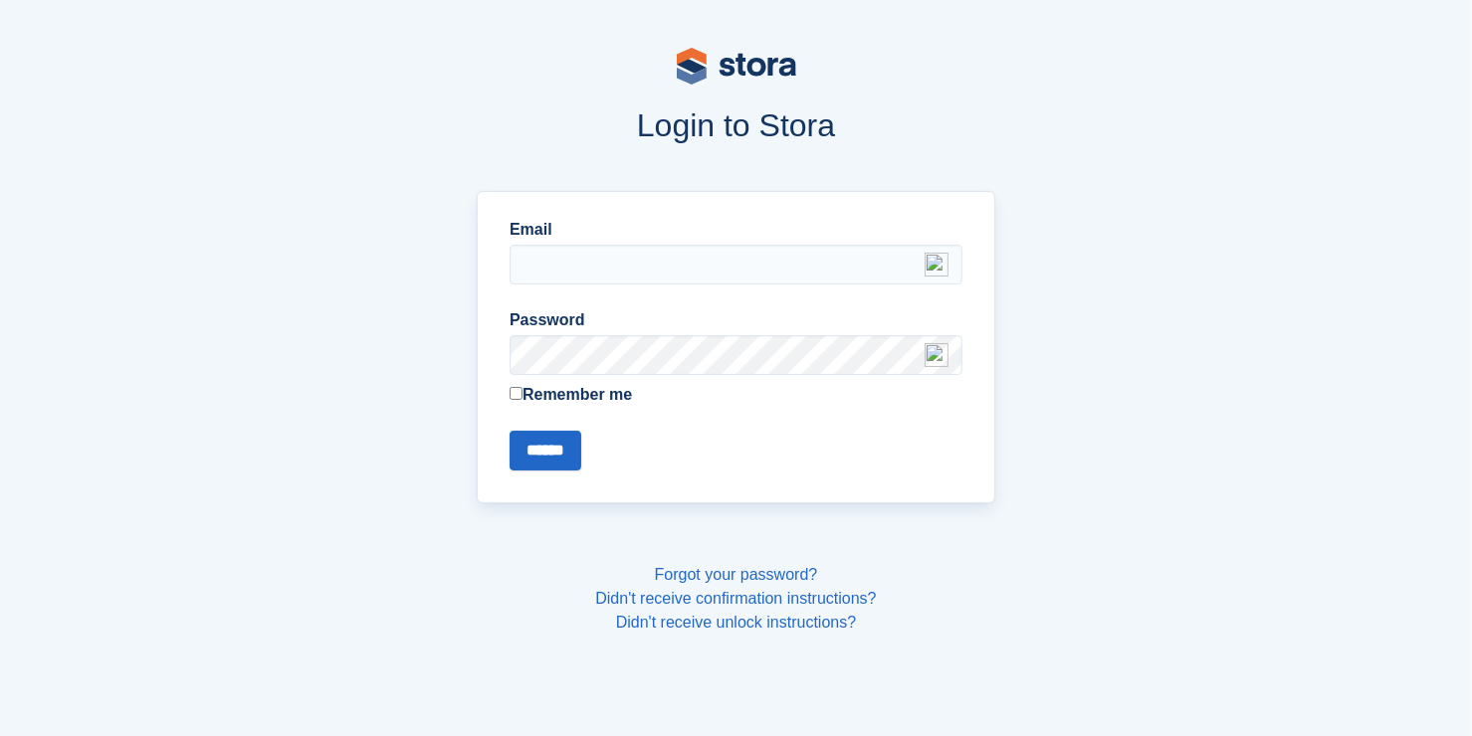
type input "**********"
